Goal: Information Seeking & Learning: Check status

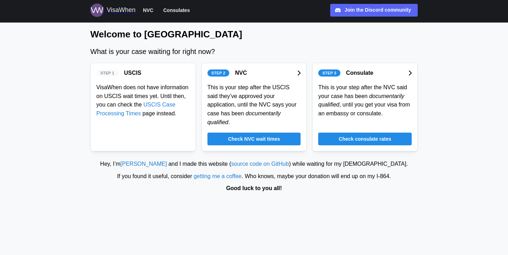
click at [270, 136] on span "Check NVC wait times" at bounding box center [254, 139] width 52 height 12
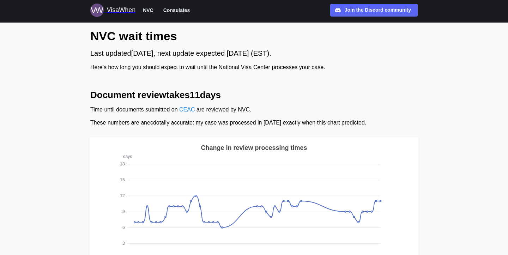
scroll to position [0, 0]
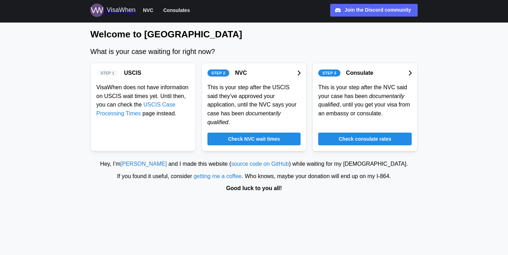
click at [298, 72] on icon at bounding box center [299, 73] width 4 height 6
click at [240, 136] on span "Check NVC wait times" at bounding box center [254, 139] width 52 height 12
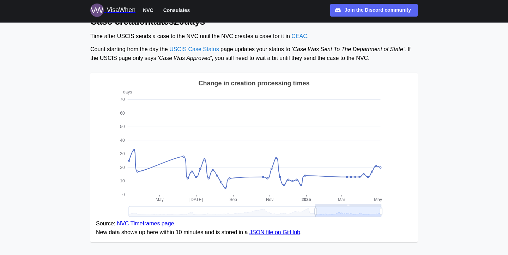
scroll to position [314, 0]
drag, startPoint x: 382, startPoint y: 204, endPoint x: 415, endPoint y: 202, distance: 33.6
click at [460, 172] on main "NVC wait times Last updated [DATE] , next update expected [DATE] (EST). Here’s …" at bounding box center [254, 106] width 508 height 841
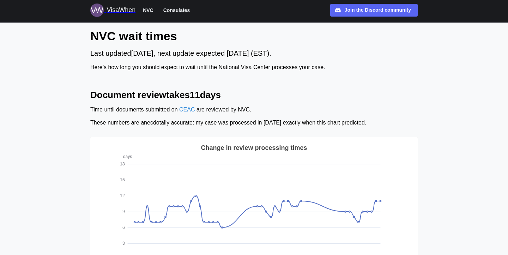
scroll to position [0, 0]
click at [125, 10] on div "VisaWhen" at bounding box center [121, 10] width 29 height 10
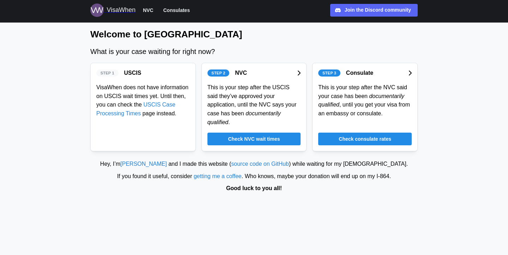
click at [371, 139] on span "Check consulate rates" at bounding box center [365, 139] width 53 height 12
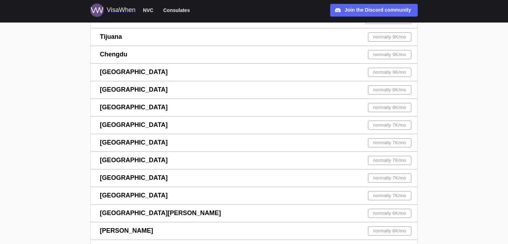
scroll to position [279, 0]
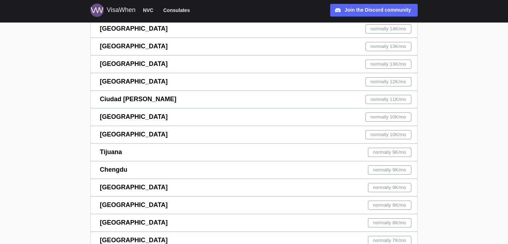
click at [394, 119] on span "normally 10K /mo" at bounding box center [389, 117] width 36 height 8
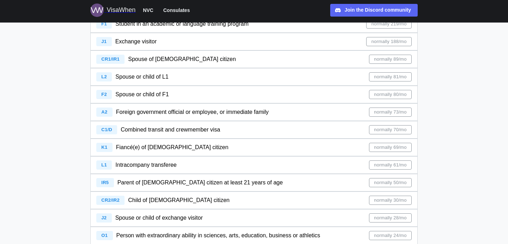
scroll to position [85, 0]
click at [402, 149] on span "normally 69/mo" at bounding box center [390, 147] width 32 height 8
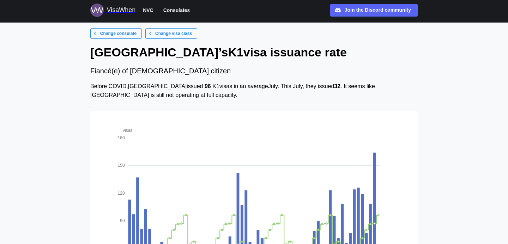
click at [116, 12] on div "VisaWhen" at bounding box center [121, 10] width 29 height 10
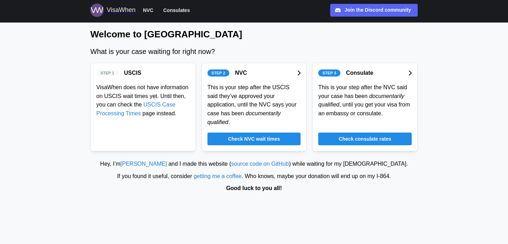
click at [150, 10] on span "NVC" at bounding box center [148, 10] width 11 height 8
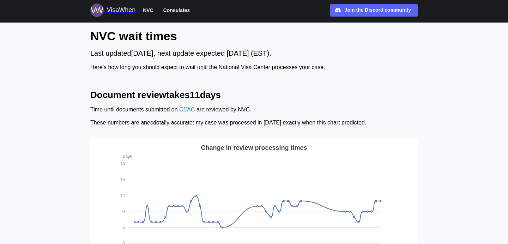
drag, startPoint x: 134, startPoint y: 52, endPoint x: 165, endPoint y: 52, distance: 31.4
click at [165, 52] on div "Last updated [DATE] , next update expected [DATE] (EST)." at bounding box center [254, 53] width 328 height 11
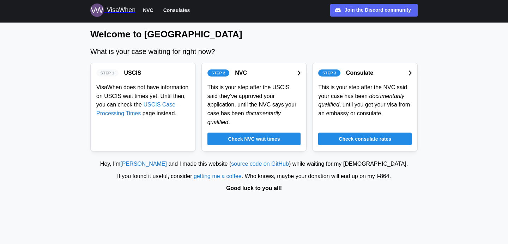
click at [483, 58] on main "Welcome to VisaWhen What is your case waiting for right now? Step 1 USCIS VisaW…" at bounding box center [254, 122] width 508 height 244
